Goal: Information Seeking & Learning: Learn about a topic

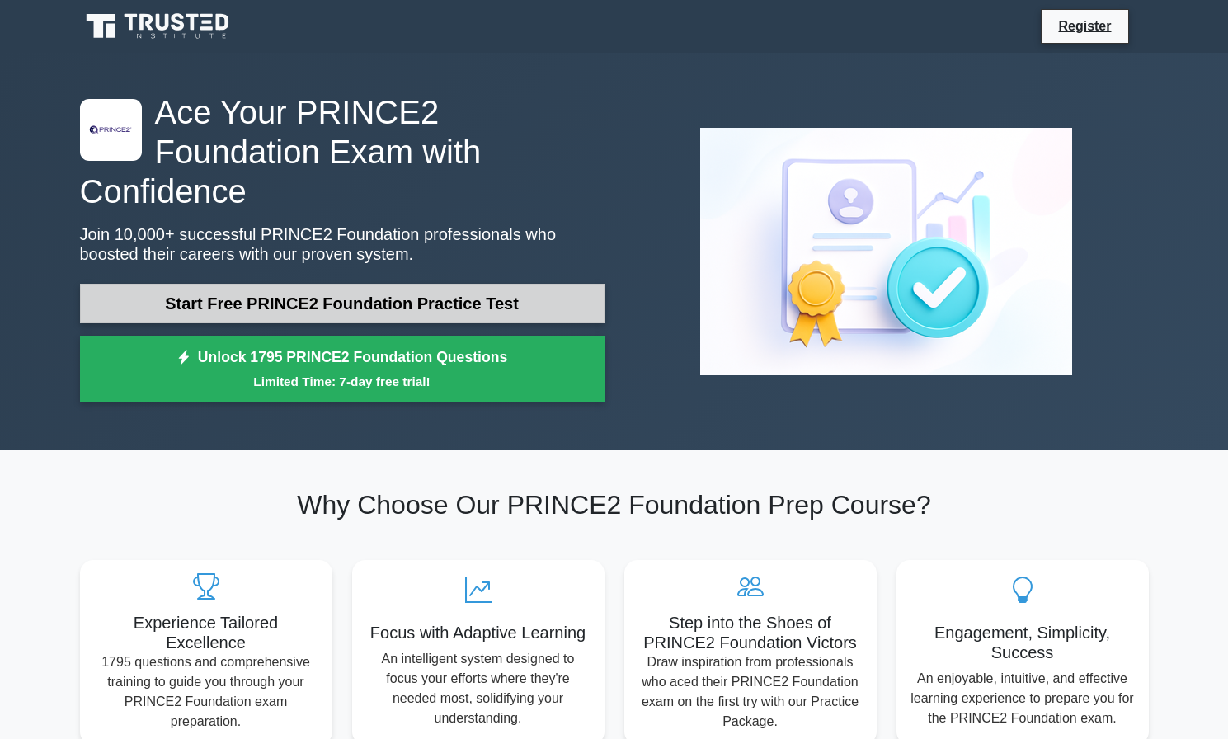
click at [386, 284] on link "Start Free PRINCE2 Foundation Practice Test" at bounding box center [342, 304] width 525 height 40
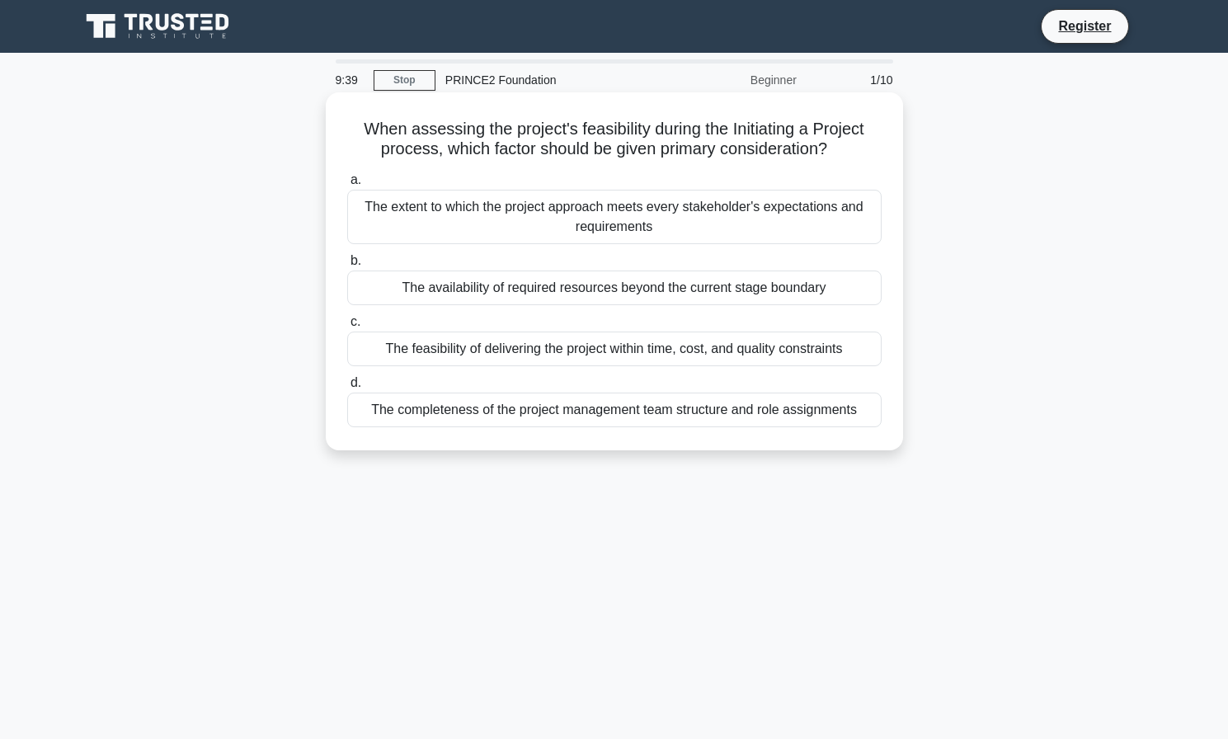
click at [556, 345] on div "The feasibility of delivering the project within time, cost, and quality constr…" at bounding box center [614, 349] width 535 height 35
click at [347, 327] on input "c. The feasibility of delivering the project within time, cost, and quality con…" at bounding box center [347, 322] width 0 height 11
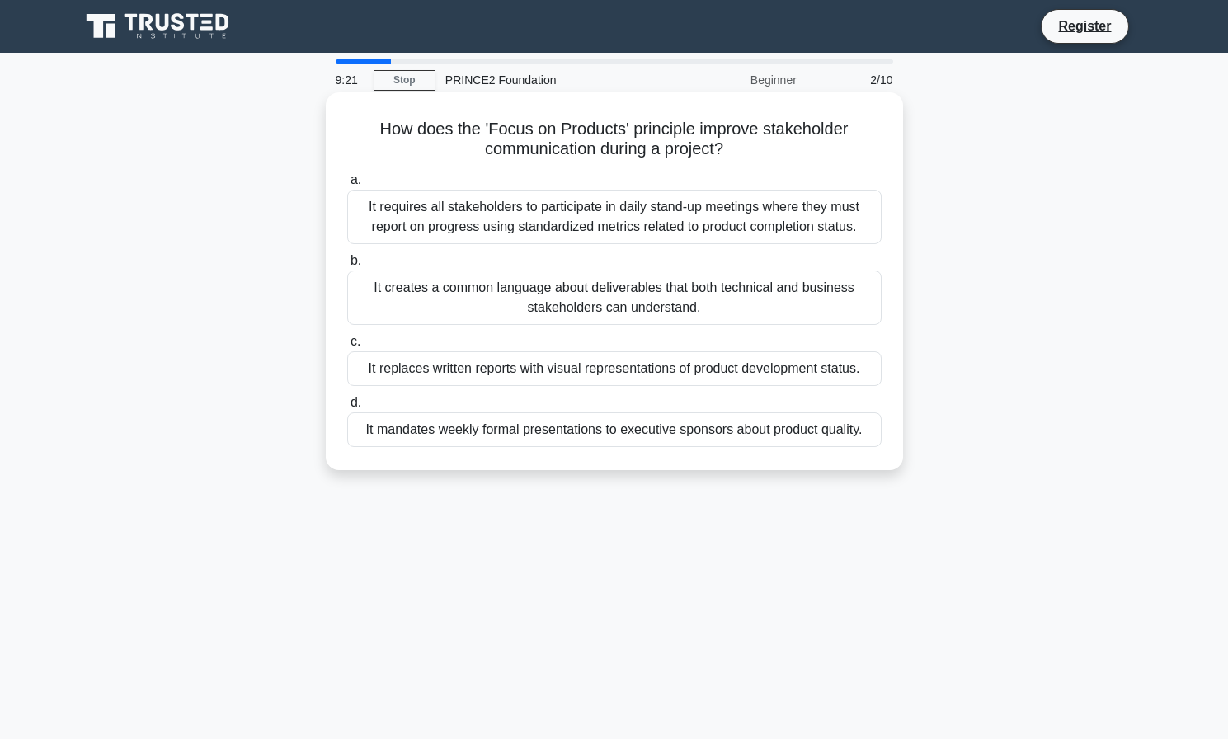
click at [685, 297] on div "It creates a common language about deliverables that both technical and busines…" at bounding box center [614, 298] width 535 height 54
click at [347, 266] on input "b. It creates a common language about deliverables that both technical and busi…" at bounding box center [347, 261] width 0 height 11
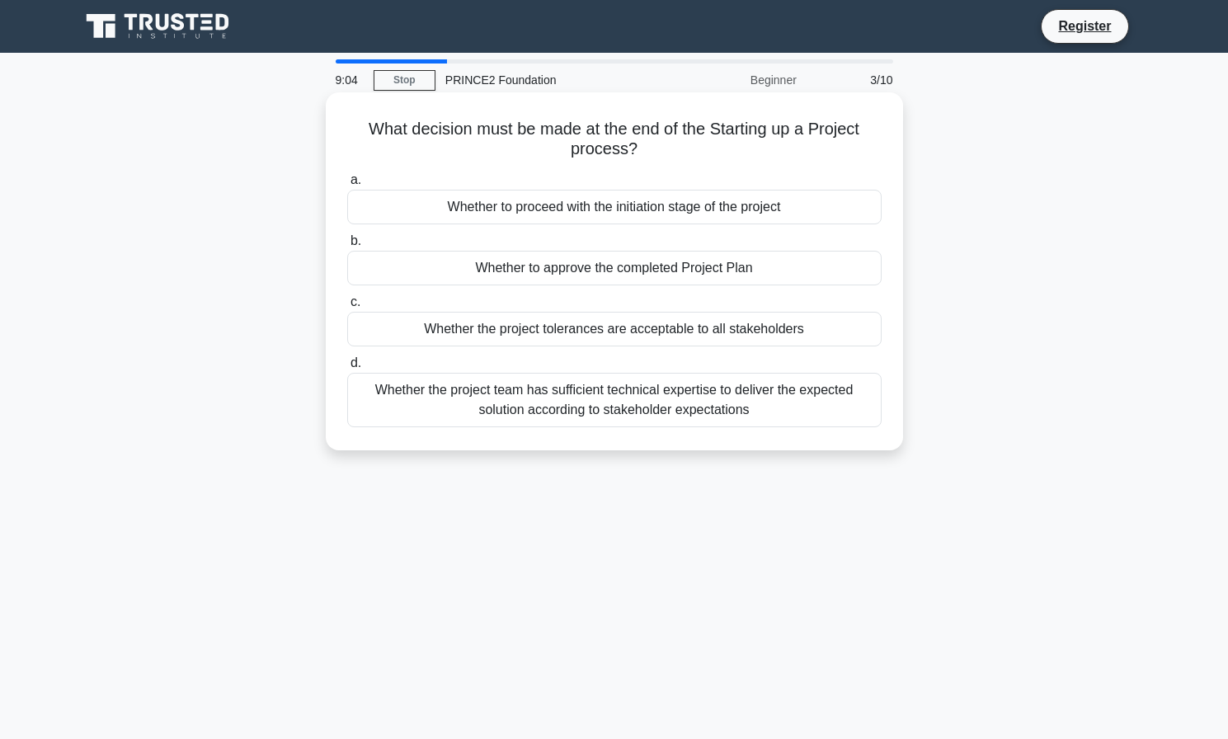
click at [789, 206] on div "Whether to proceed with the initiation stage of the project" at bounding box center [614, 207] width 535 height 35
click at [347, 186] on input "a. Whether to proceed with the initiation stage of the project" at bounding box center [347, 180] width 0 height 11
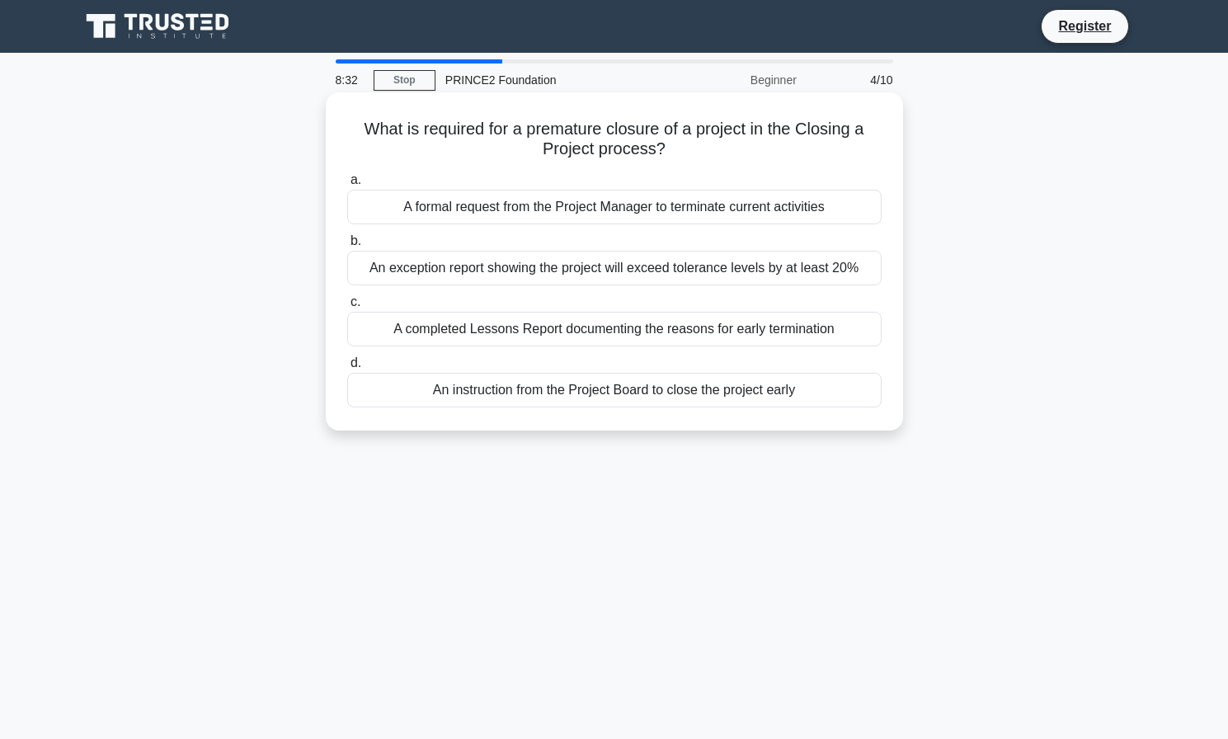
click at [836, 266] on div "An exception report showing the project will exceed tolerance levels by at leas…" at bounding box center [614, 268] width 535 height 35
click at [347, 247] on input "b. An exception report showing the project will exceed tolerance levels by at l…" at bounding box center [347, 241] width 0 height 11
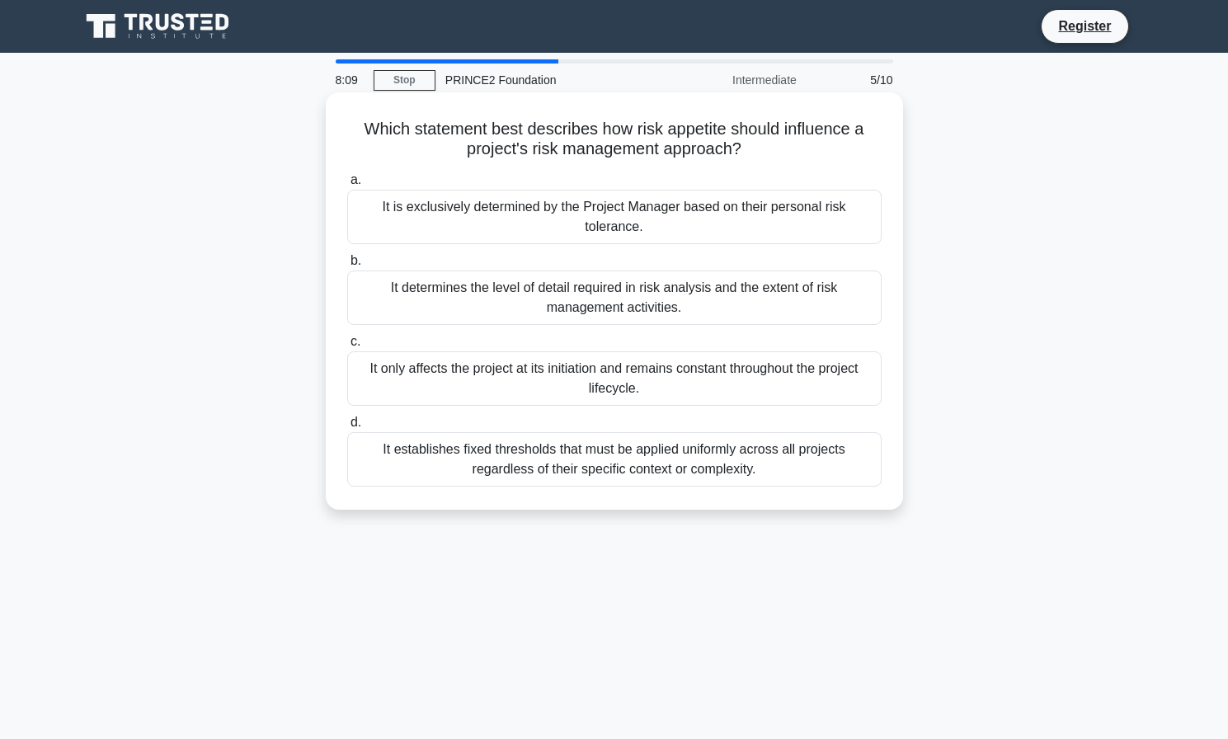
click at [819, 295] on div "It determines the level of detail required in risk analysis and the extent of r…" at bounding box center [614, 298] width 535 height 54
click at [347, 266] on input "b. It determines the level of detail required in risk analysis and the extent o…" at bounding box center [347, 261] width 0 height 11
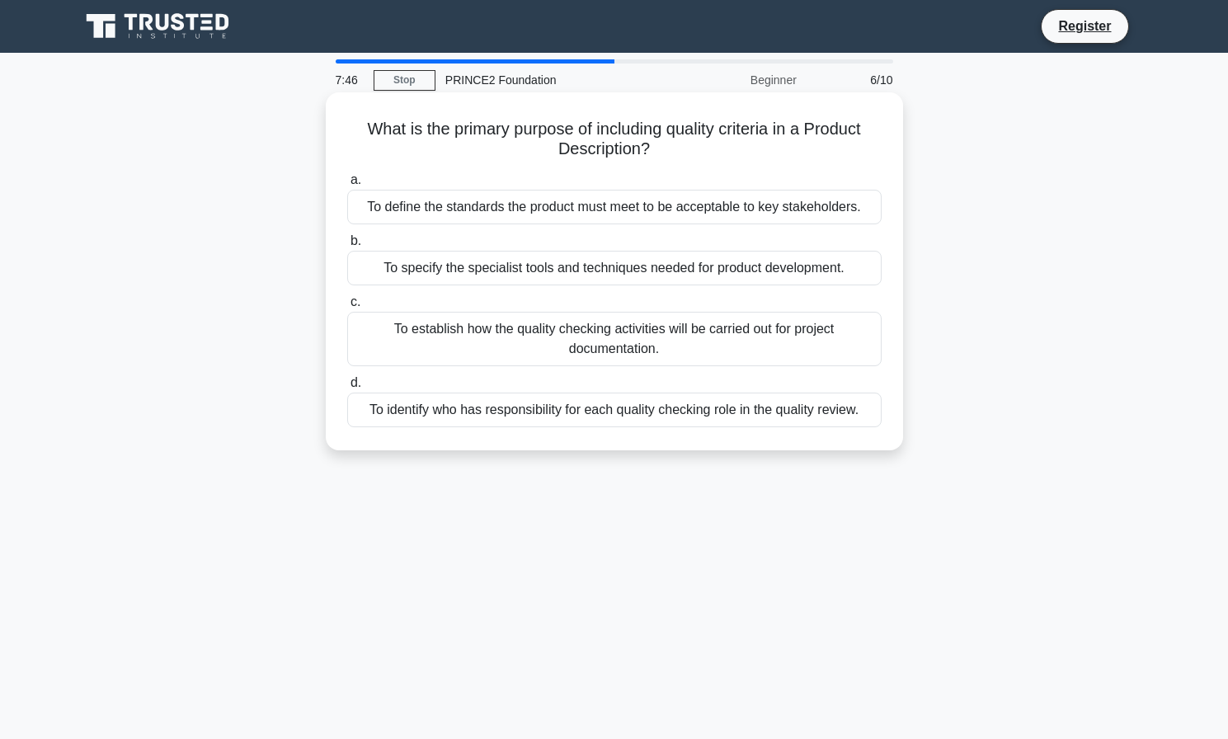
click at [770, 211] on div "To define the standards the product must meet to be acceptable to key stakehold…" at bounding box center [614, 207] width 535 height 35
click at [347, 186] on input "a. To define the standards the product must meet to be acceptable to key stakeh…" at bounding box center [347, 180] width 0 height 11
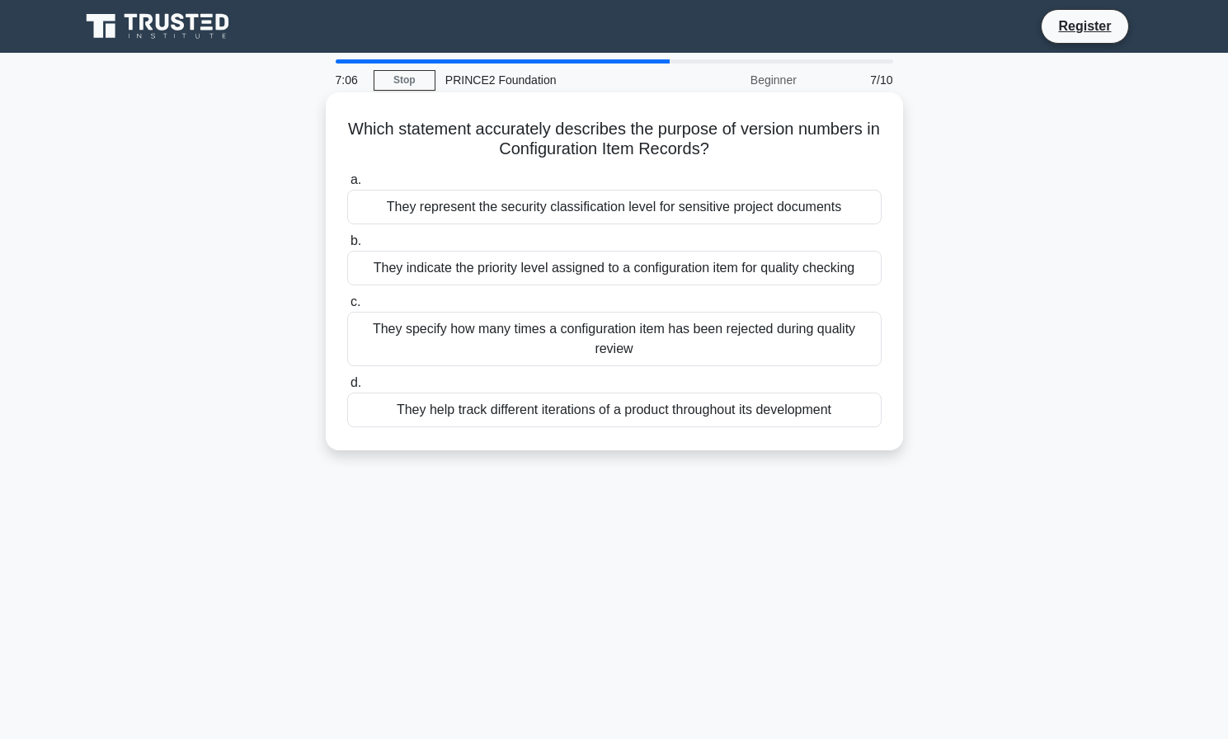
click at [750, 403] on div "They help track different iterations of a product throughout its development" at bounding box center [614, 410] width 535 height 35
click at [347, 389] on input "d. They help track different iterations of a product throughout its development" at bounding box center [347, 383] width 0 height 11
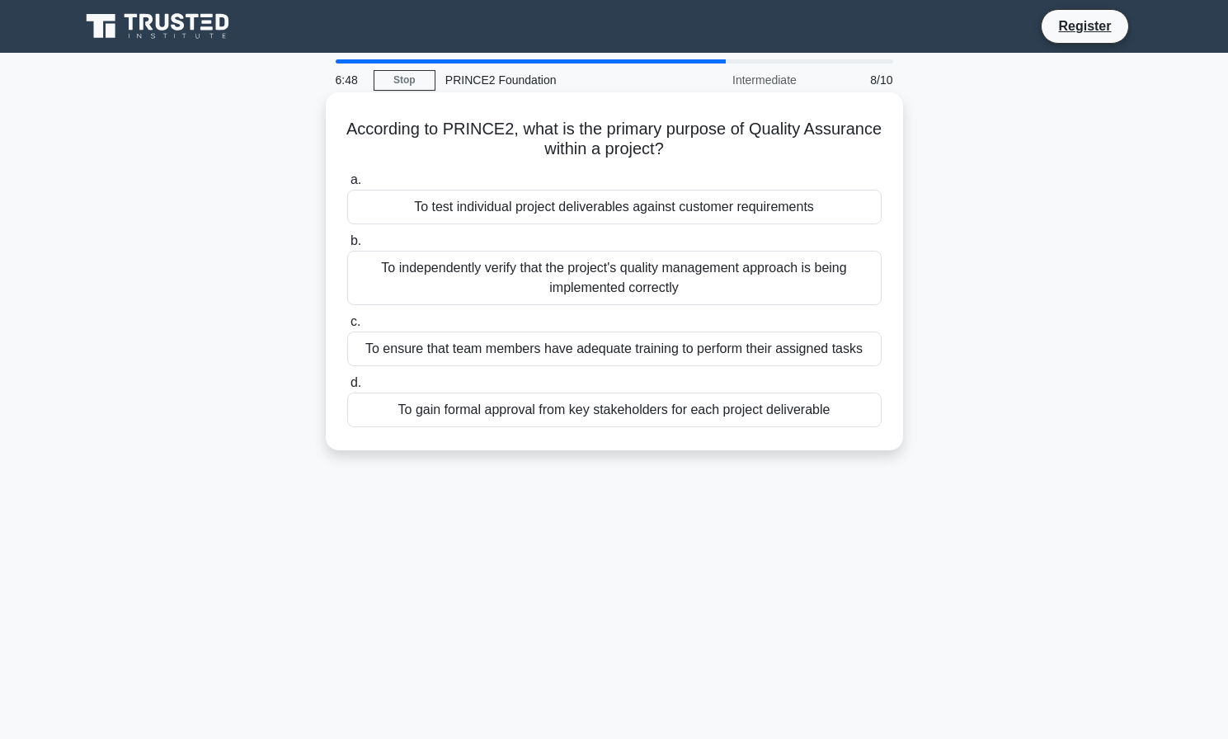
click at [721, 276] on div "To independently verify that the project's quality management approach is being…" at bounding box center [614, 278] width 535 height 54
click at [347, 247] on input "b. To independently verify that the project's quality management approach is be…" at bounding box center [347, 241] width 0 height 11
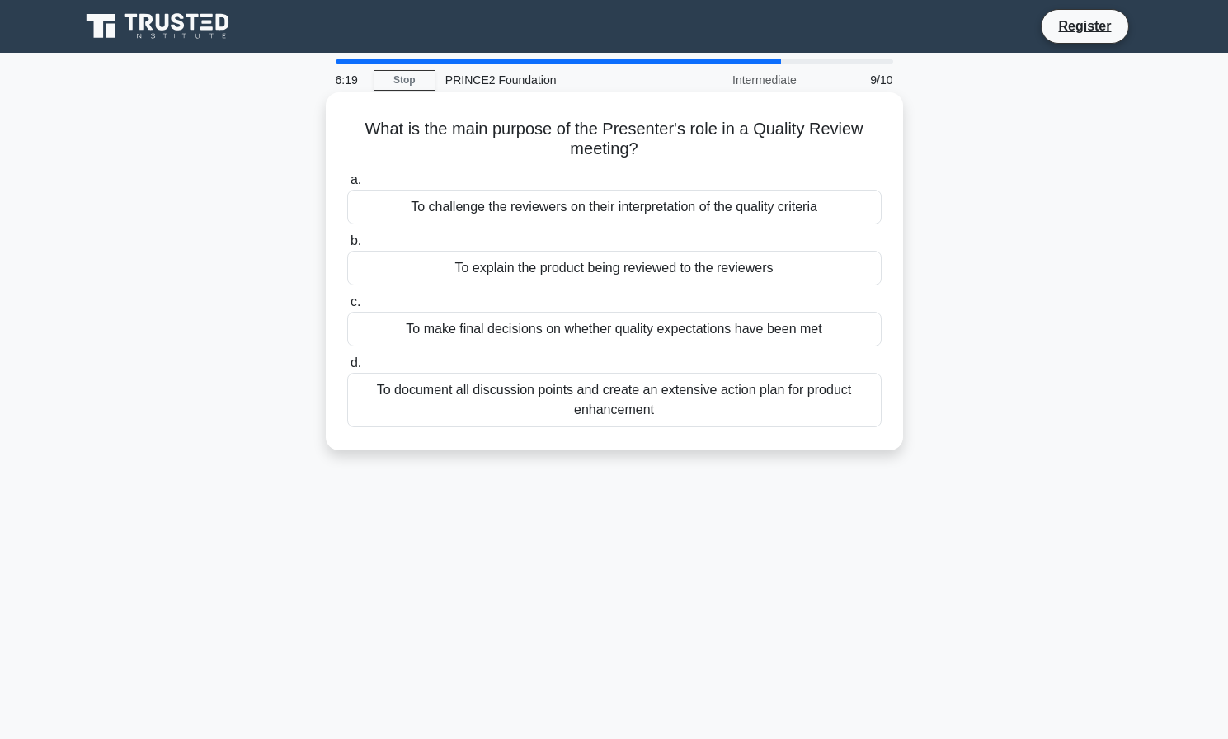
click at [809, 273] on div "To explain the product being reviewed to the reviewers" at bounding box center [614, 268] width 535 height 35
click at [347, 247] on input "b. To explain the product being reviewed to the reviewers" at bounding box center [347, 241] width 0 height 11
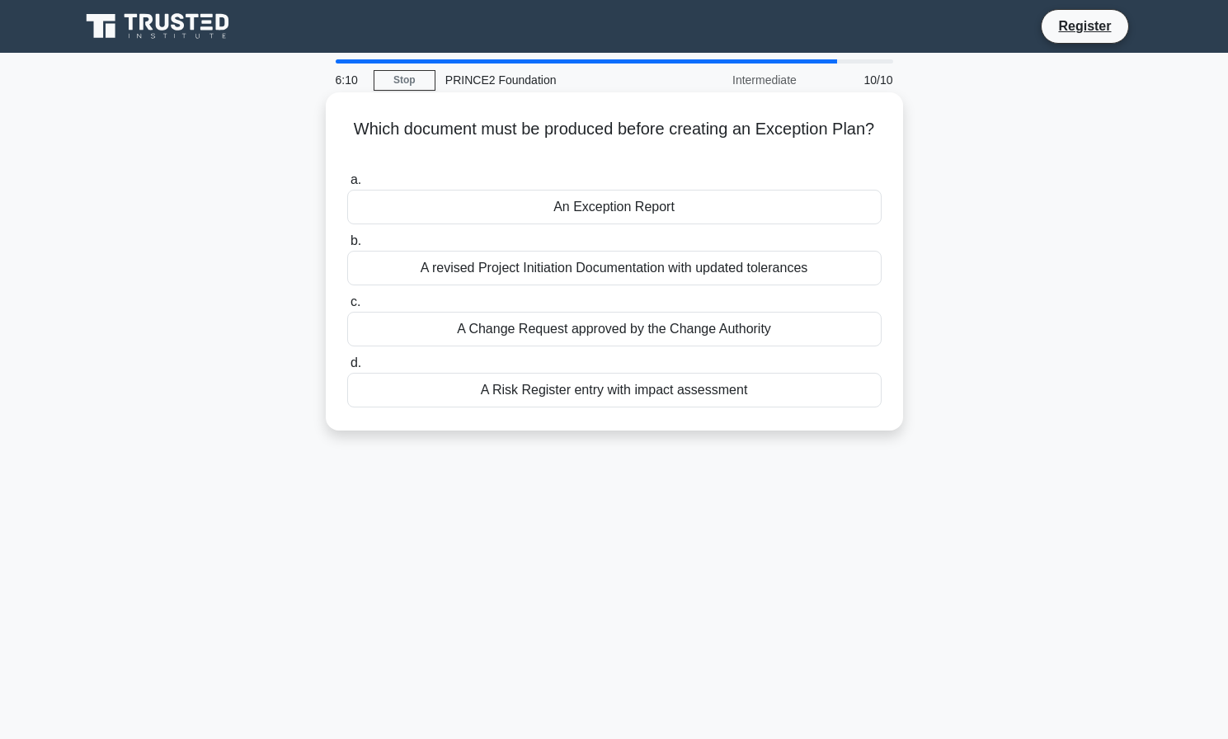
click at [675, 213] on div "An Exception Report" at bounding box center [614, 207] width 535 height 35
click at [347, 186] on input "a. An Exception Report" at bounding box center [347, 180] width 0 height 11
